Goal: Information Seeking & Learning: Understand process/instructions

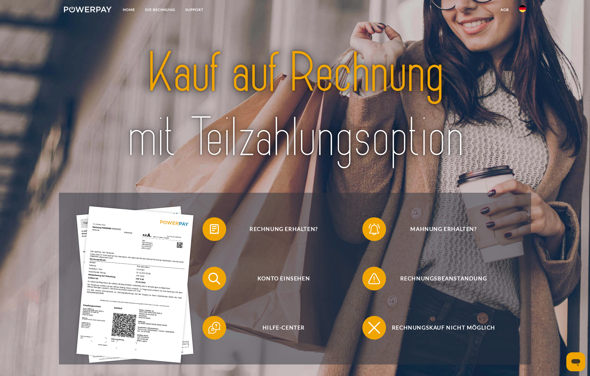
click at [525, 9] on img at bounding box center [522, 8] width 7 height 7
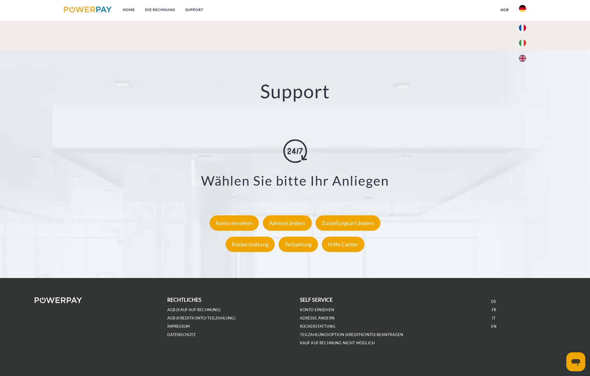
scroll to position [1019, 0]
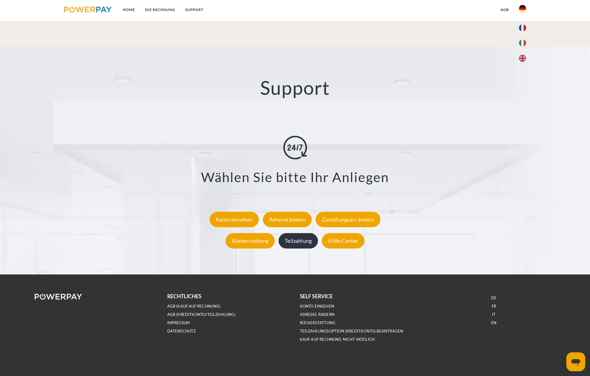
click at [303, 245] on div "Teilzahlung" at bounding box center [297, 240] width 39 height 15
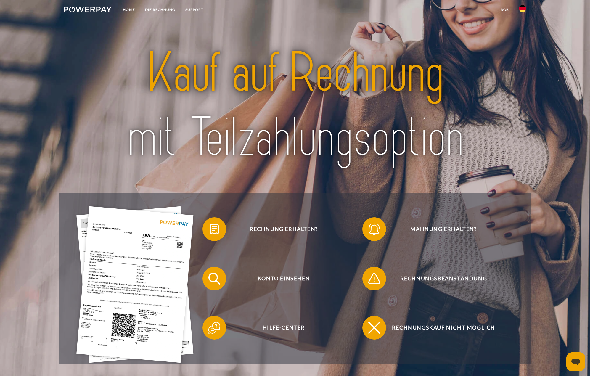
click at [524, 10] on img at bounding box center [522, 8] width 7 height 7
click at [523, 32] on link at bounding box center [522, 28] width 17 height 15
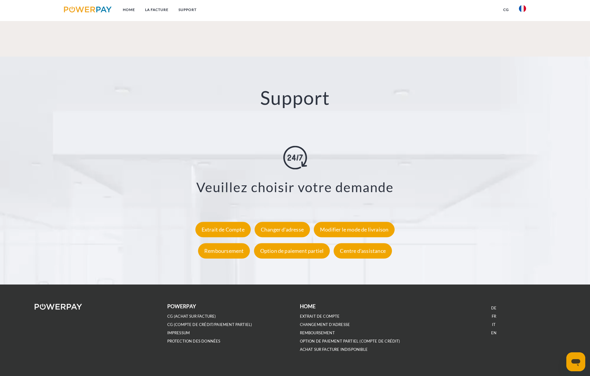
scroll to position [1019, 0]
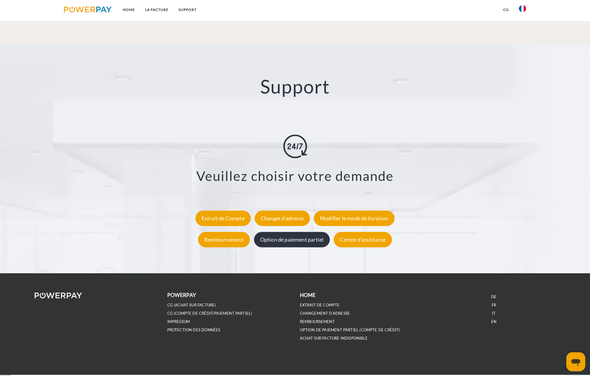
click at [309, 243] on div "Option de paiement partiel" at bounding box center [292, 239] width 76 height 15
